Goal: Information Seeking & Learning: Learn about a topic

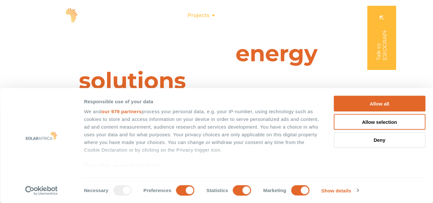
click at [214, 14] on icon "Menu" at bounding box center [213, 15] width 5 height 5
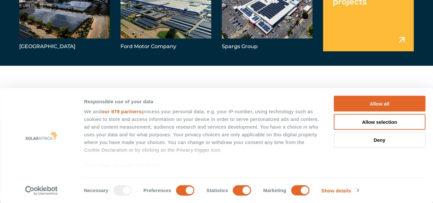
scroll to position [166, 0]
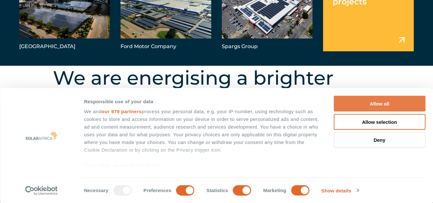
click at [354, 102] on button "Allow all" at bounding box center [380, 104] width 92 height 16
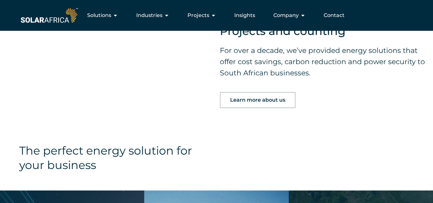
scroll to position [0, 0]
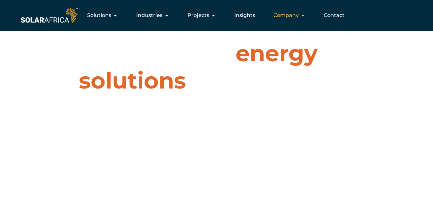
click at [291, 17] on span "Company" at bounding box center [286, 16] width 25 height 8
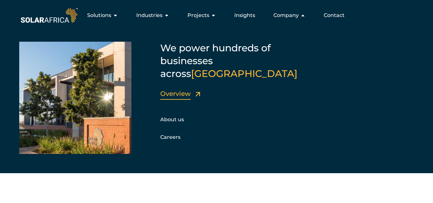
click at [174, 90] on link "Overview" at bounding box center [175, 94] width 30 height 8
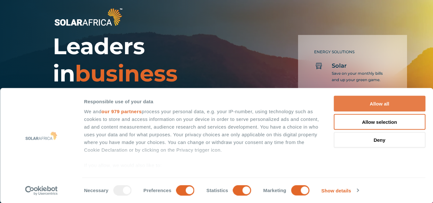
click at [399, 100] on button "Allow all" at bounding box center [380, 104] width 92 height 16
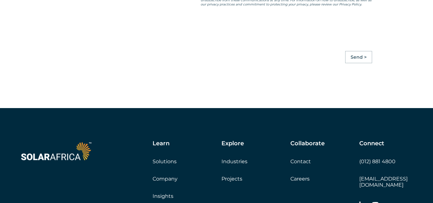
scroll to position [1854, 0]
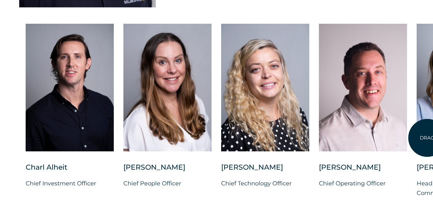
scroll to position [1622, 0]
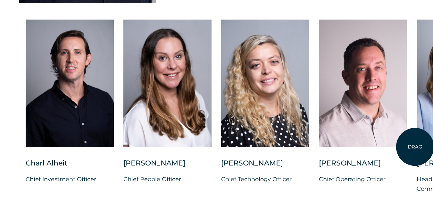
click at [415, 147] on div "Charl Alheit Chief Investment Officer Candice Seggie Chief People Officer Suné …" at bounding box center [417, 112] width 834 height 184
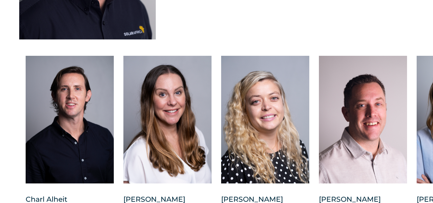
scroll to position [1701, 0]
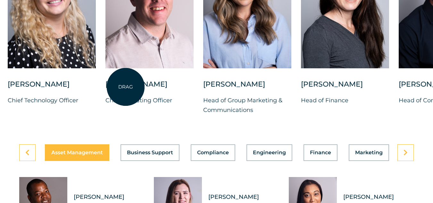
drag, startPoint x: 339, startPoint y: 81, endPoint x: 126, endPoint y: 87, distance: 213.7
click at [126, 80] on div at bounding box center [150, 10] width 88 height 139
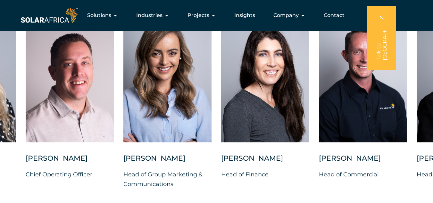
scroll to position [1624, 0]
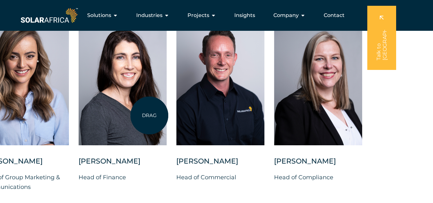
drag, startPoint x: 374, startPoint y: 106, endPoint x: 149, endPoint y: 115, distance: 224.4
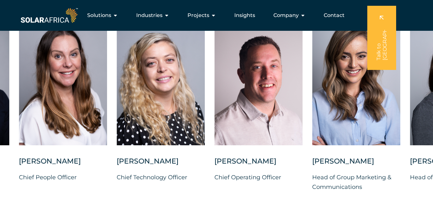
drag, startPoint x: 149, startPoint y: 115, endPoint x: 438, endPoint y: 109, distance: 288.5
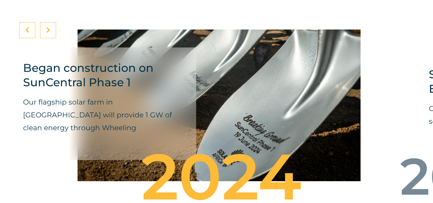
scroll to position [2128, 0]
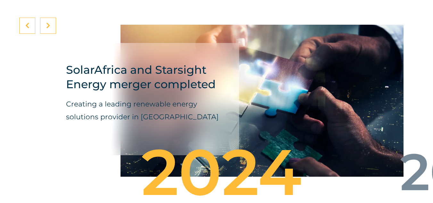
drag, startPoint x: 381, startPoint y: 110, endPoint x: 90, endPoint y: 118, distance: 291.4
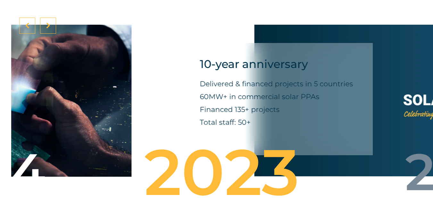
drag, startPoint x: 219, startPoint y: 121, endPoint x: 39, endPoint y: 120, distance: 180.3
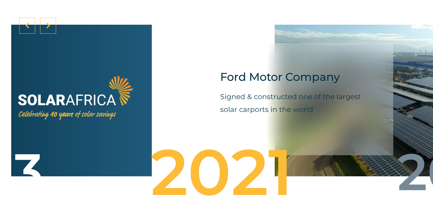
drag, startPoint x: 294, startPoint y: 105, endPoint x: 80, endPoint y: 118, distance: 214.4
click at [80, 118] on div "10-year anniversary Delivered & financed projects in 5 countries 60MW+ in comme…" at bounding box center [10, 101] width 283 height 170
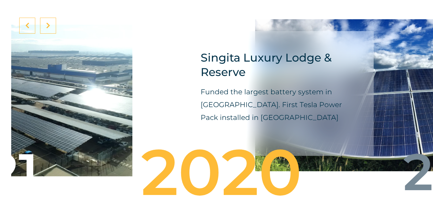
drag, startPoint x: 282, startPoint y: 114, endPoint x: 56, endPoint y: 121, distance: 225.6
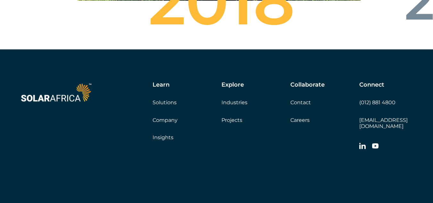
scroll to position [2350, 0]
